Goal: Navigation & Orientation: Find specific page/section

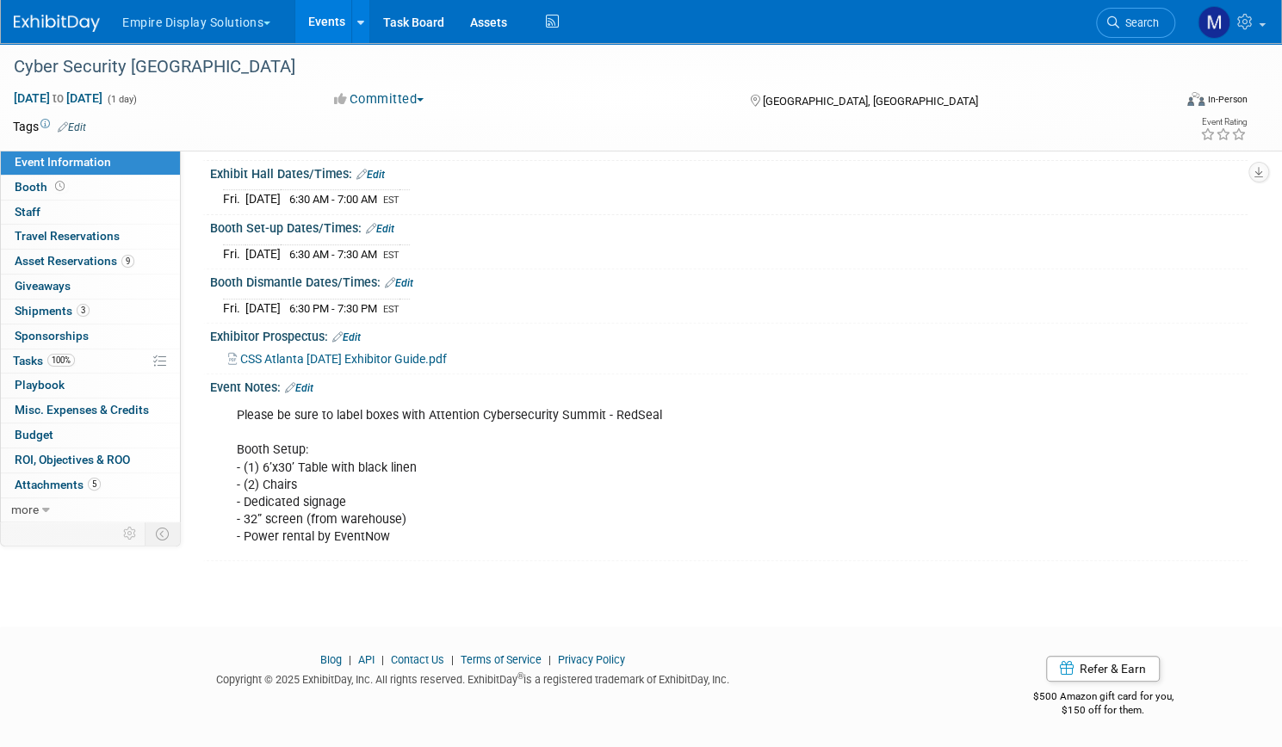
click at [287, 31] on button "Empire Display Solutions" at bounding box center [205, 19] width 171 height 38
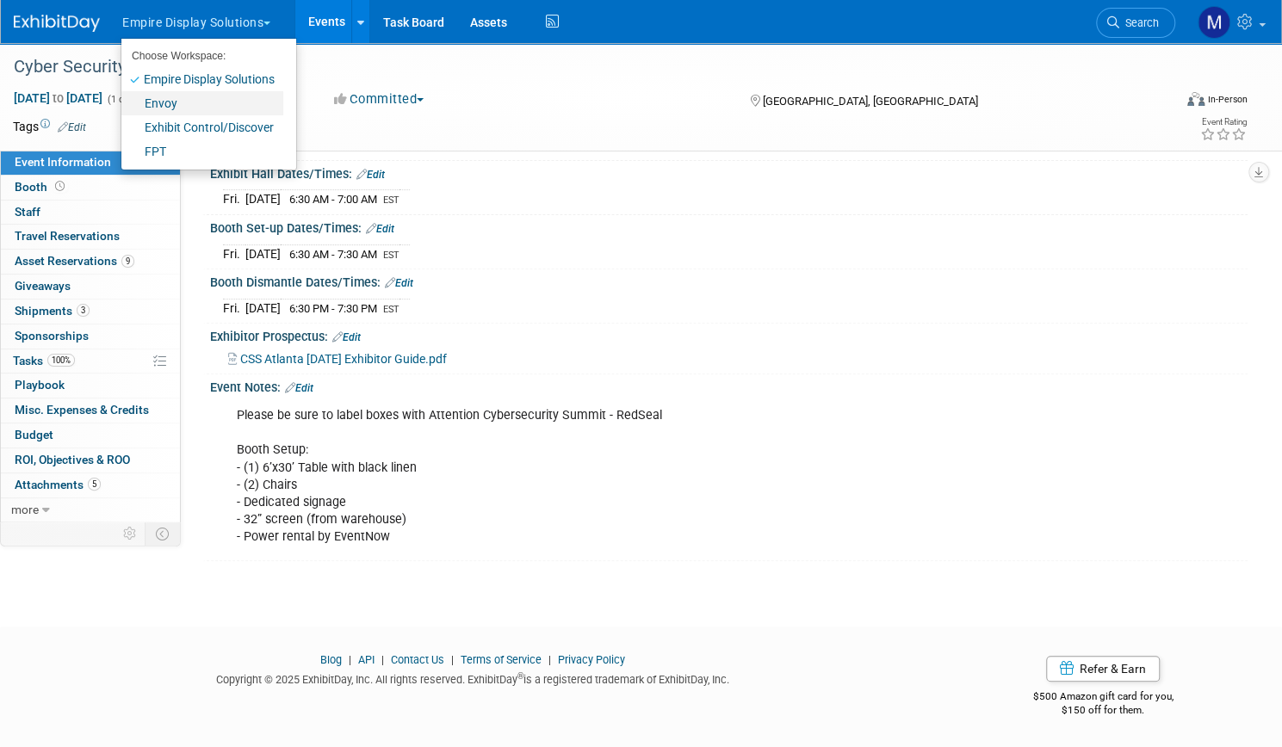
click at [230, 105] on link "Envoy" at bounding box center [202, 103] width 162 height 24
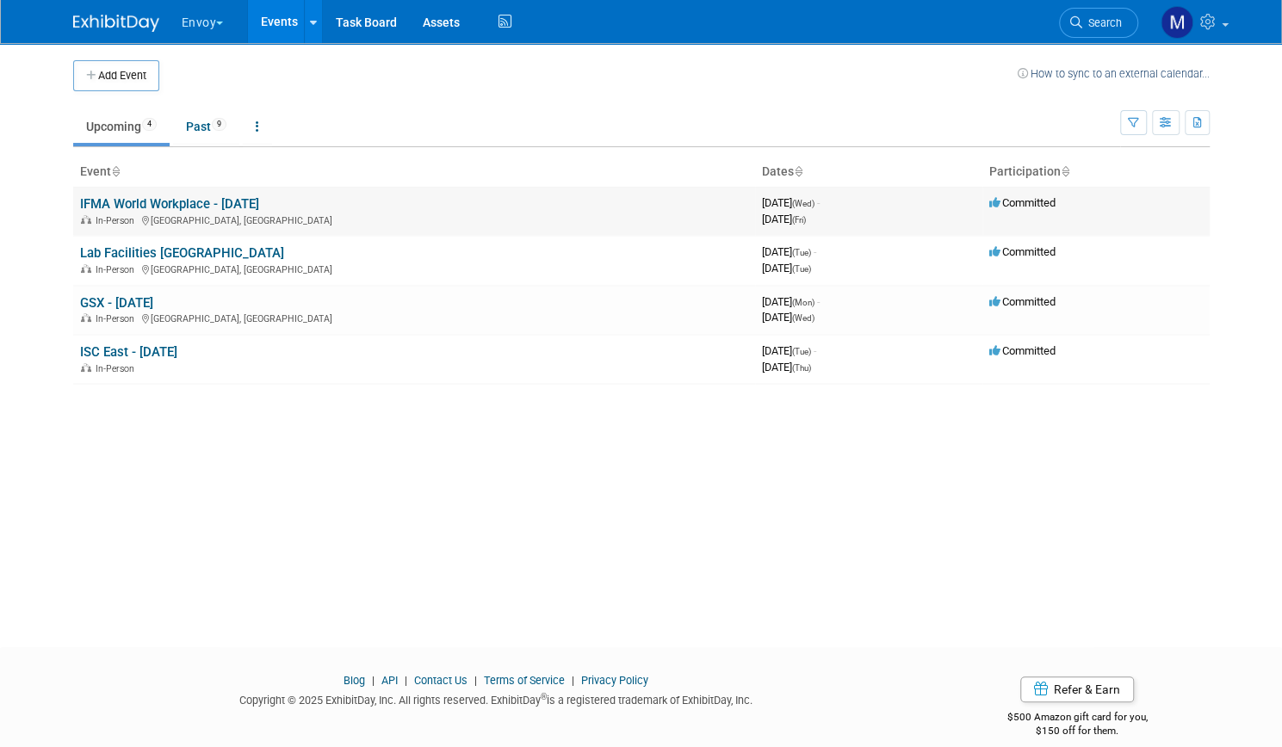
click at [241, 197] on link "IFMA World Workplace - Sept 2025" at bounding box center [169, 203] width 179 height 15
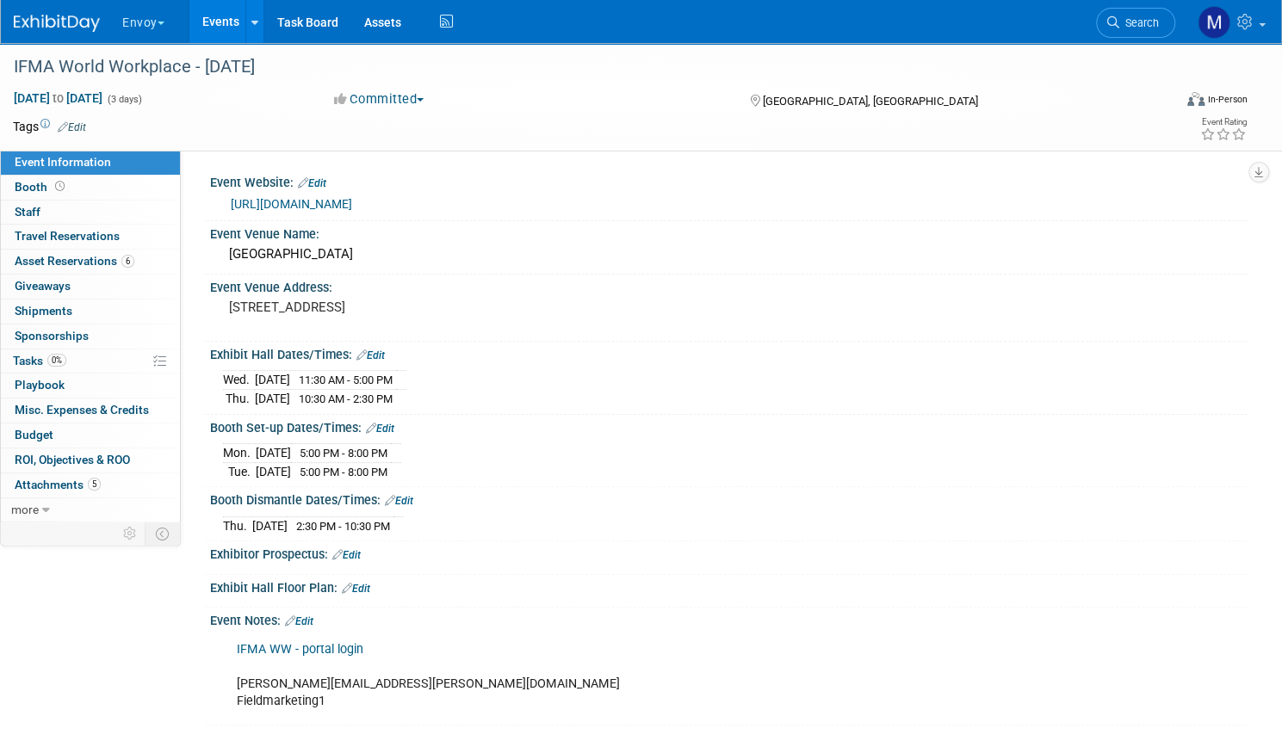
click at [252, 4] on link "Events" at bounding box center [220, 21] width 63 height 43
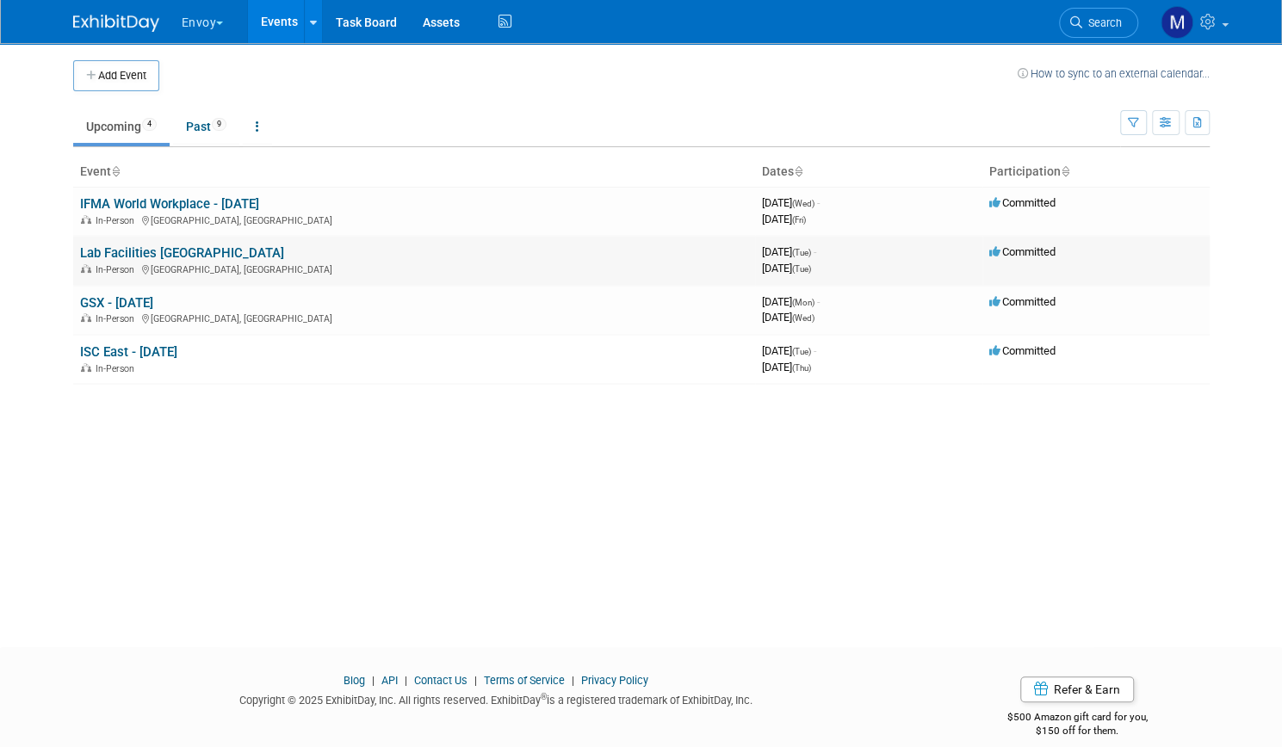
click at [160, 255] on link "Lab Facilities [GEOGRAPHIC_DATA]" at bounding box center [182, 252] width 204 height 15
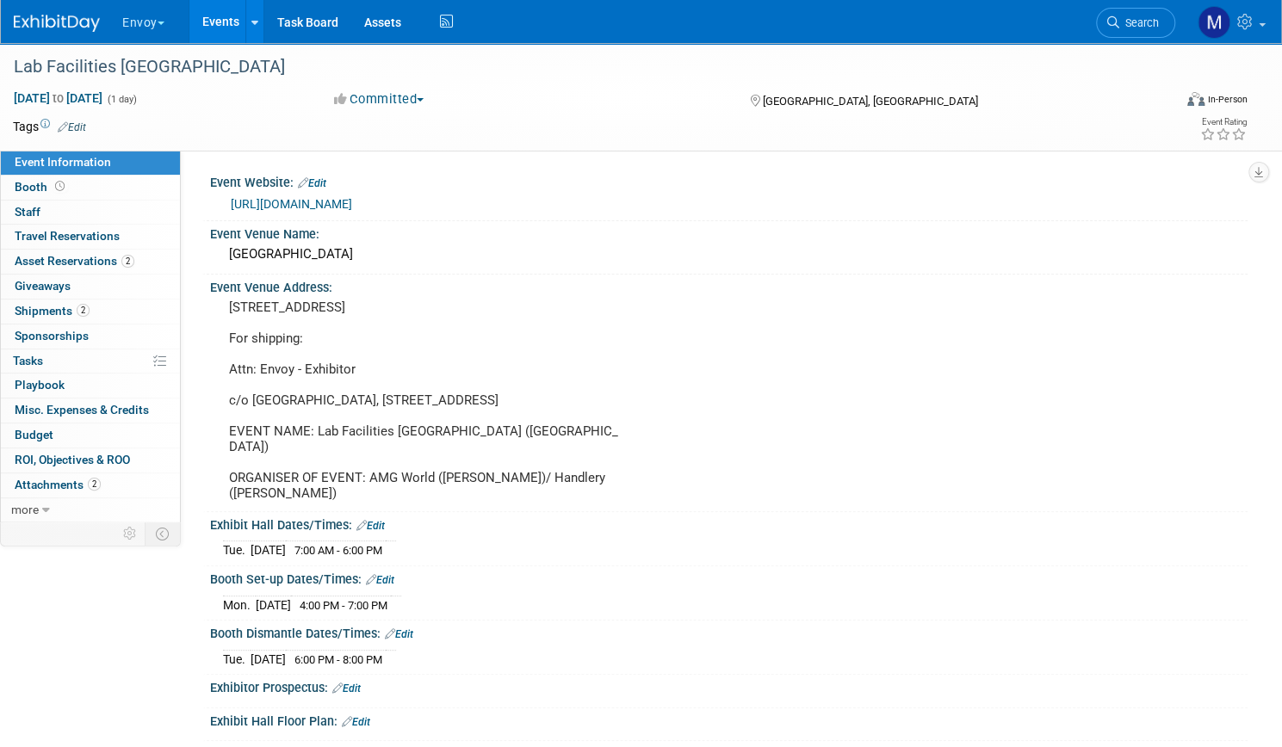
click at [252, 31] on link "Events" at bounding box center [220, 21] width 63 height 43
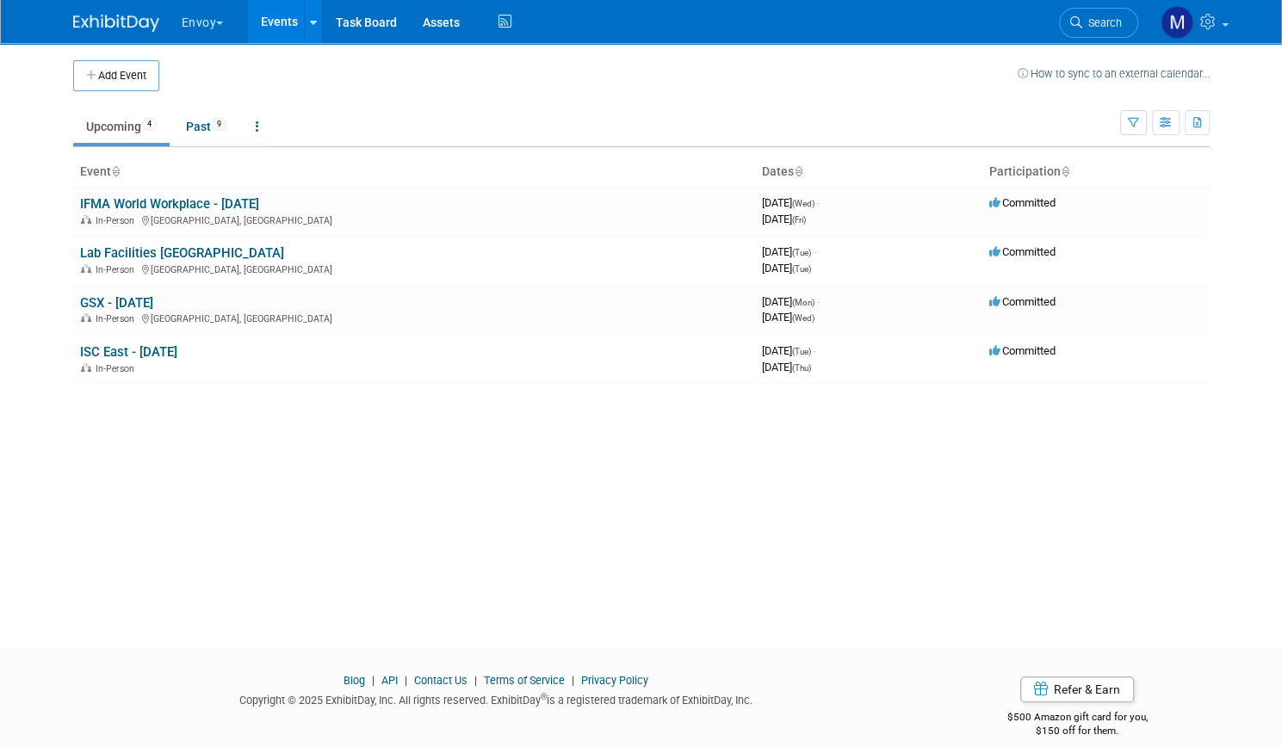
click at [204, 15] on button "Envoy" at bounding box center [212, 19] width 65 height 38
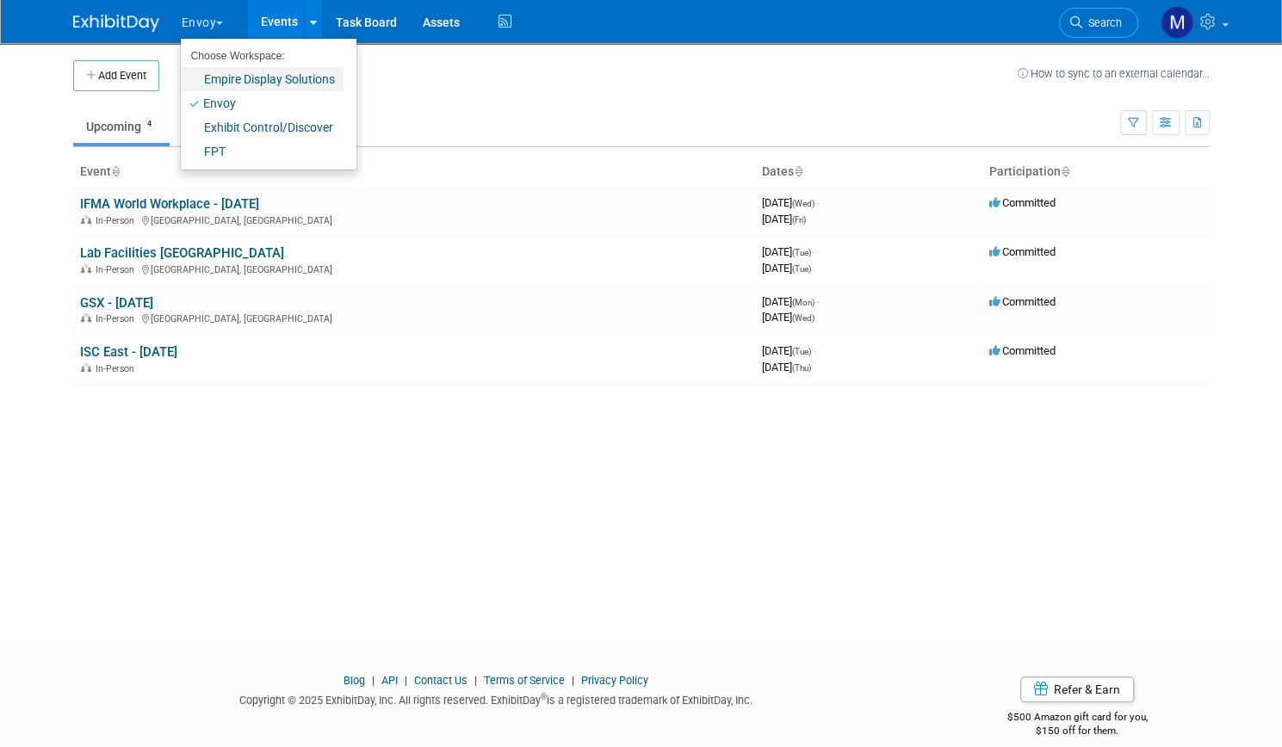
click at [219, 83] on link "Empire Display Solutions" at bounding box center [262, 79] width 163 height 24
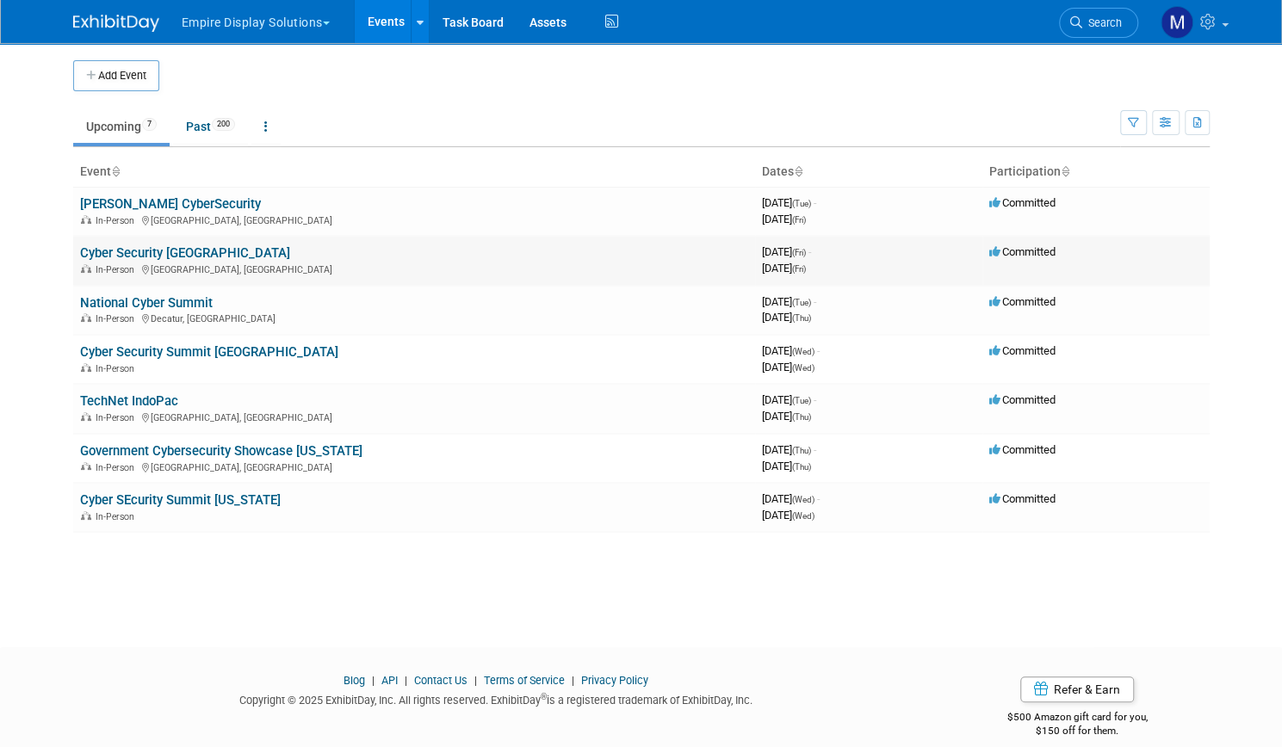
click at [173, 256] on link "Cyber Security [GEOGRAPHIC_DATA]" at bounding box center [185, 252] width 210 height 15
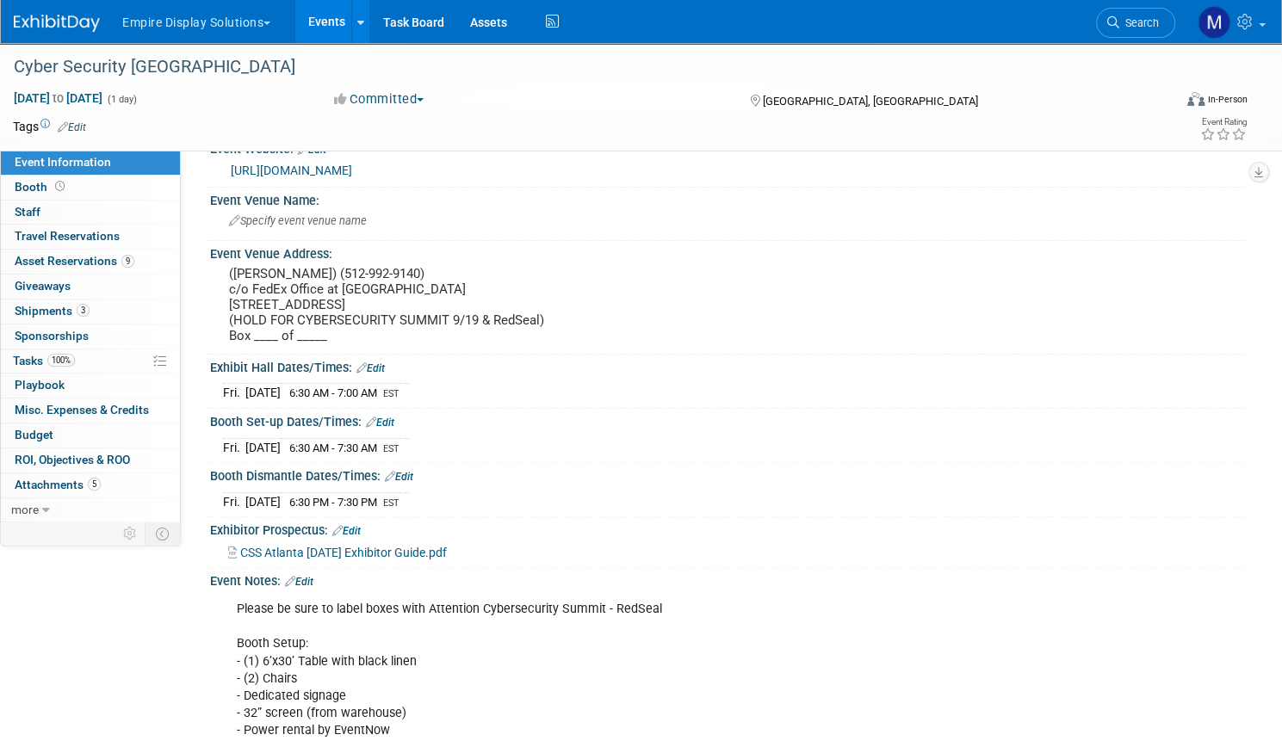
scroll to position [34, 0]
